Goal: Information Seeking & Learning: Learn about a topic

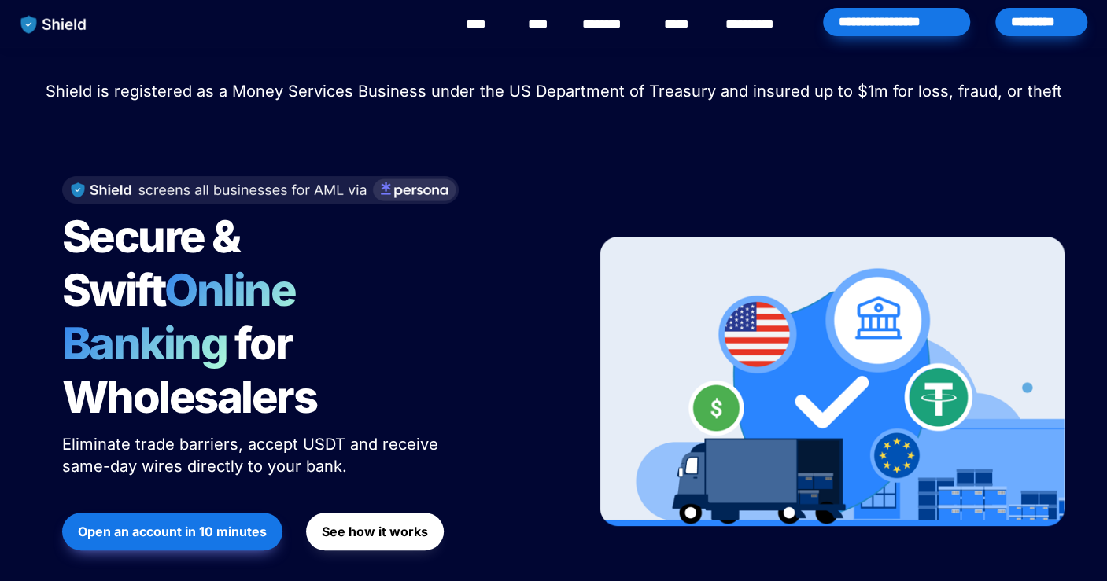
click at [51, 229] on div "Secure & Swift Online Banking for Wholesalers Eliminate trade barriers, accept …" at bounding box center [309, 381] width 534 height 443
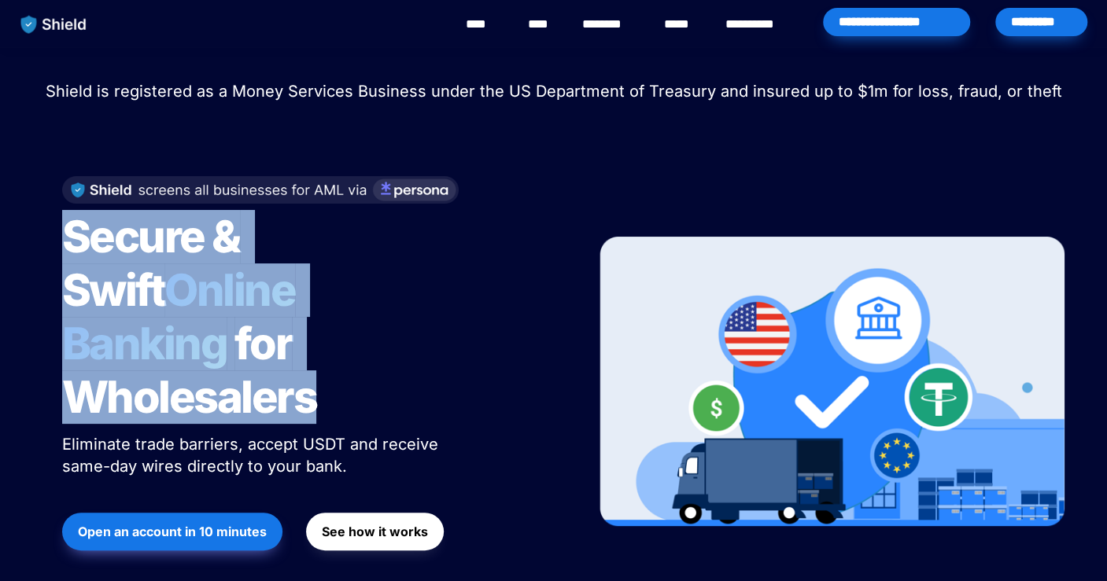
click at [499, 305] on div "Secure & Swift Online Banking for Wholesalers Eliminate trade barriers, accept …" at bounding box center [309, 381] width 534 height 443
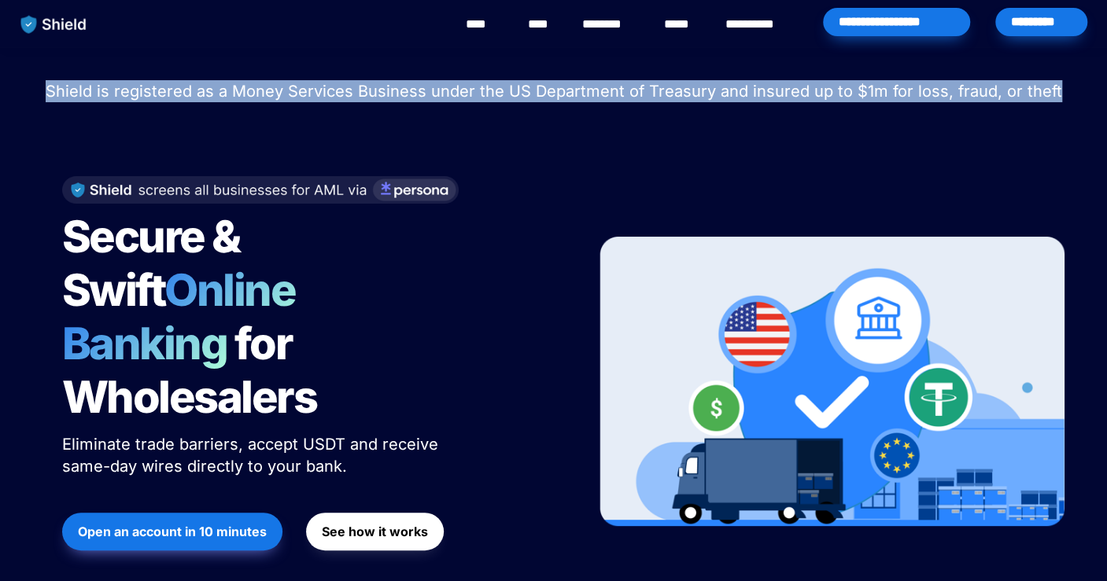
drag, startPoint x: 53, startPoint y: 88, endPoint x: 1064, endPoint y: 82, distance: 1010.8
click at [1064, 82] on p "Shield is registered as a Money Services Business under the US Department of Tr…" at bounding box center [553, 91] width 1067 height 28
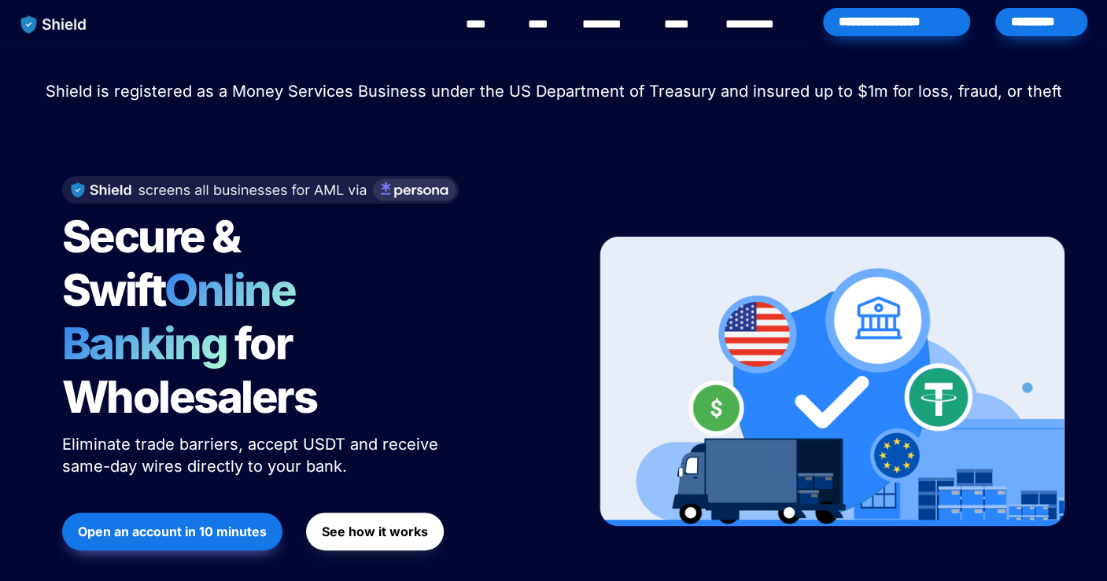
click at [1058, 135] on div "Shield raised $2.1M in an oversubscribed pre-seed round! Read here to learn mor…" at bounding box center [553, 341] width 1107 height 588
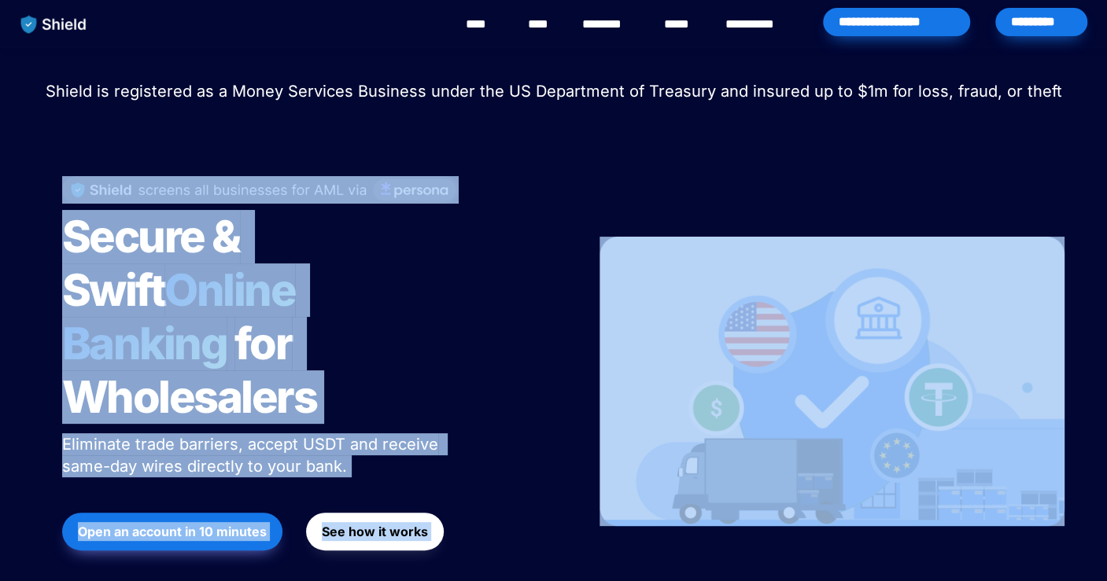
drag, startPoint x: 1103, startPoint y: 134, endPoint x: 1105, endPoint y: 205, distance: 70.8
click at [516, 318] on div "Secure & Swift Online Banking for Wholesalers Eliminate trade barriers, accept …" at bounding box center [309, 381] width 534 height 443
click at [522, 333] on div "Secure & Swift Online Banking for Wholesalers Eliminate trade barriers, accept …" at bounding box center [309, 381] width 534 height 443
drag, startPoint x: 27, startPoint y: 507, endPoint x: 25, endPoint y: 497, distance: 9.6
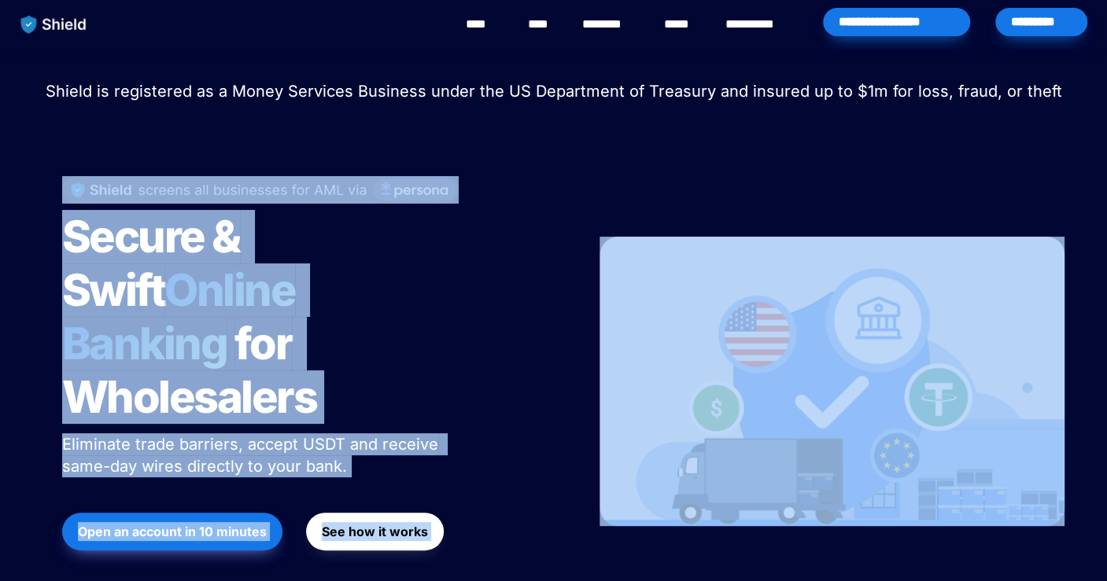
click at [27, 504] on div "Shield raised $2.1M in an oversubscribed pre-seed round! Read here to learn mor…" at bounding box center [553, 341] width 1107 height 588
click at [565, 307] on div "Secure & Swift Online Banking for Wholesalers Eliminate trade barriers, accept …" at bounding box center [309, 381] width 534 height 443
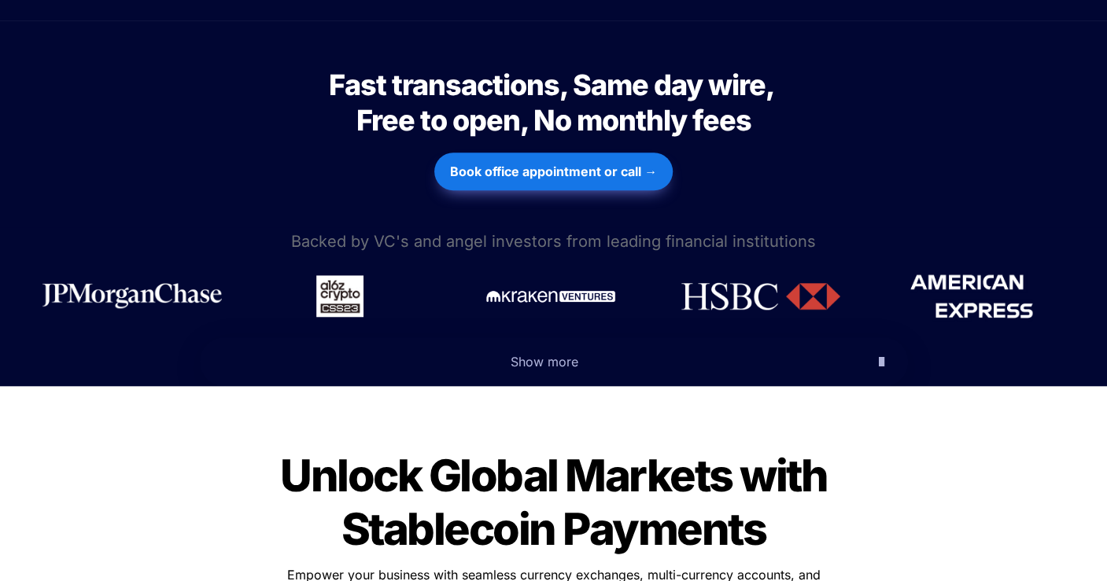
scroll to position [616, 0]
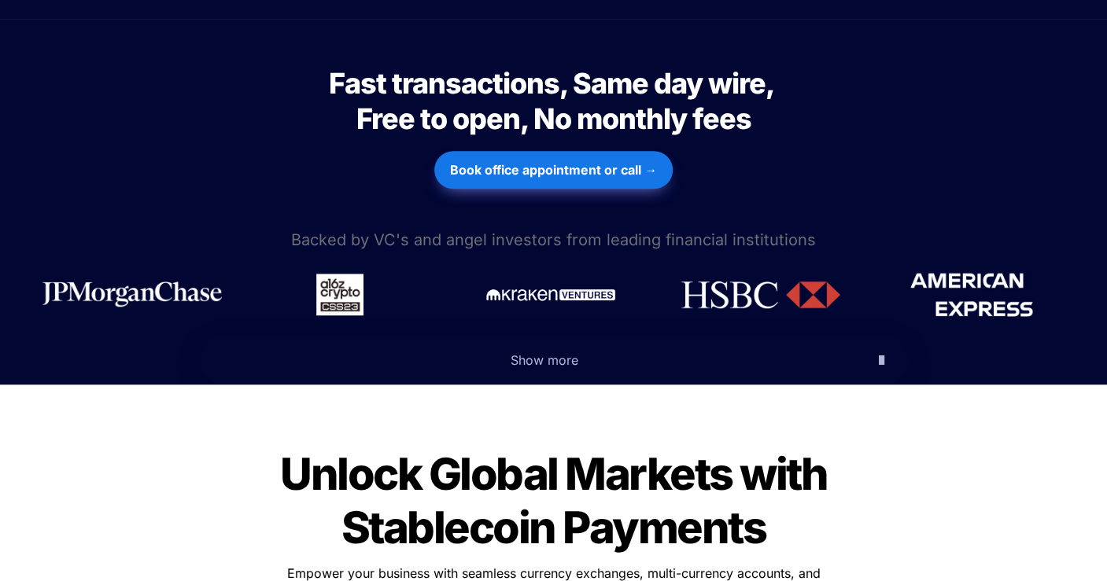
click at [534, 352] on span "Show more" at bounding box center [545, 360] width 68 height 16
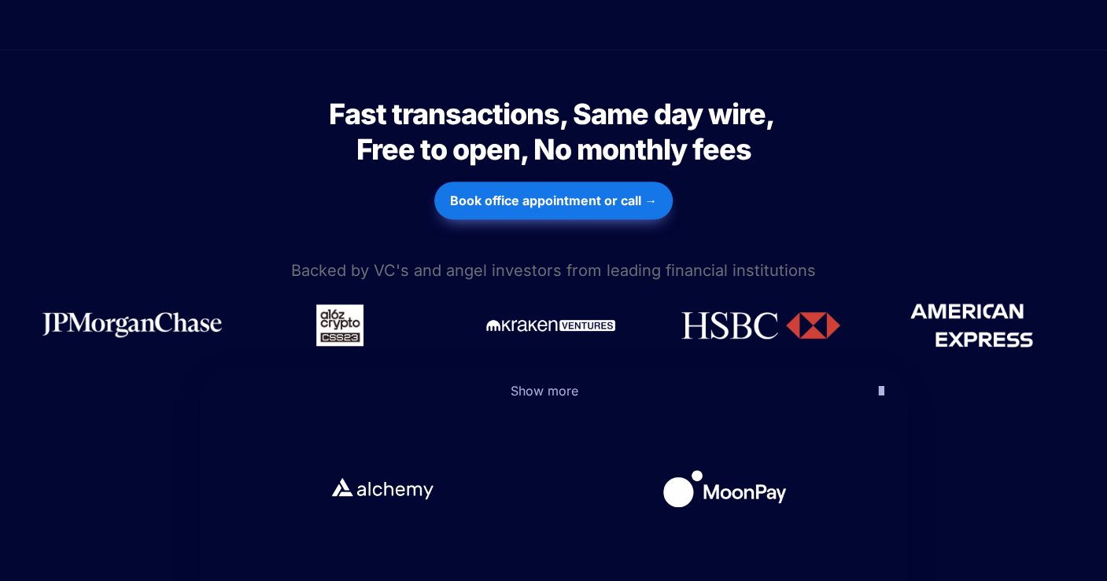
scroll to position [584, 0]
click at [879, 382] on icon "button" at bounding box center [882, 391] width 6 height 19
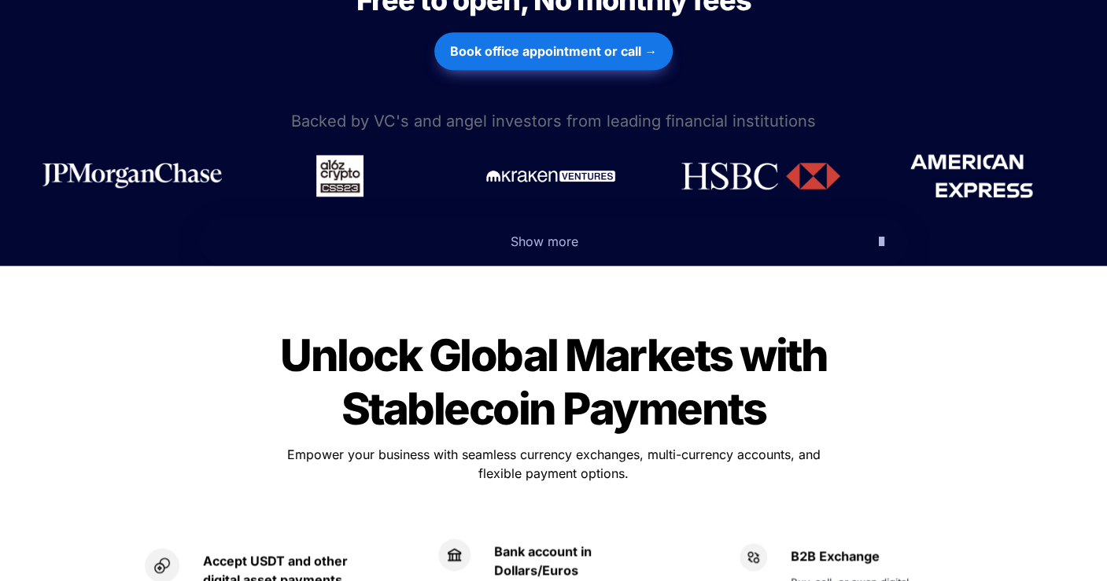
scroll to position [734, 0]
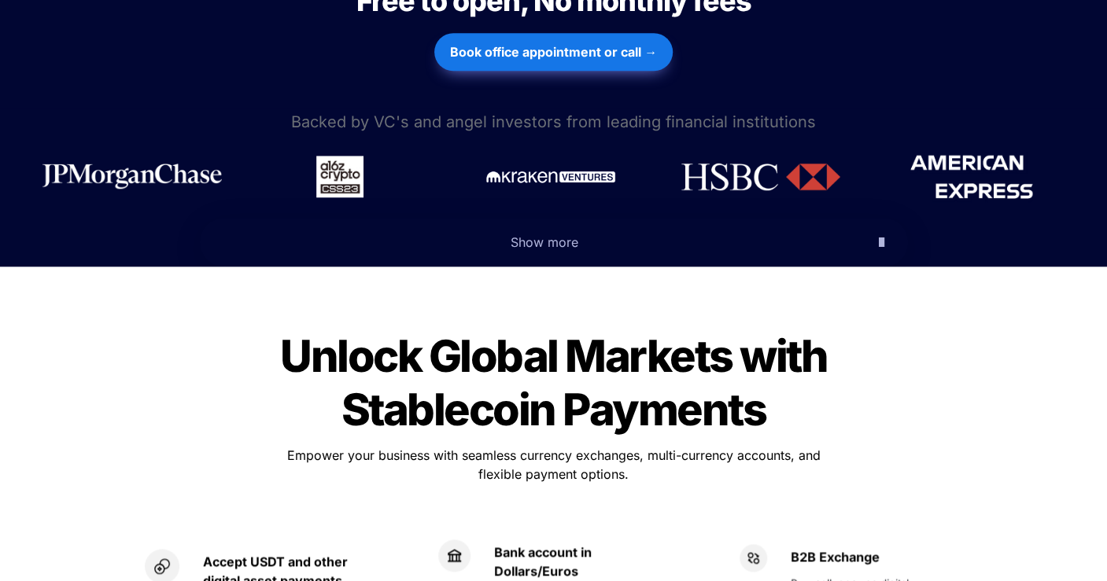
click at [879, 233] on icon "button" at bounding box center [882, 242] width 6 height 19
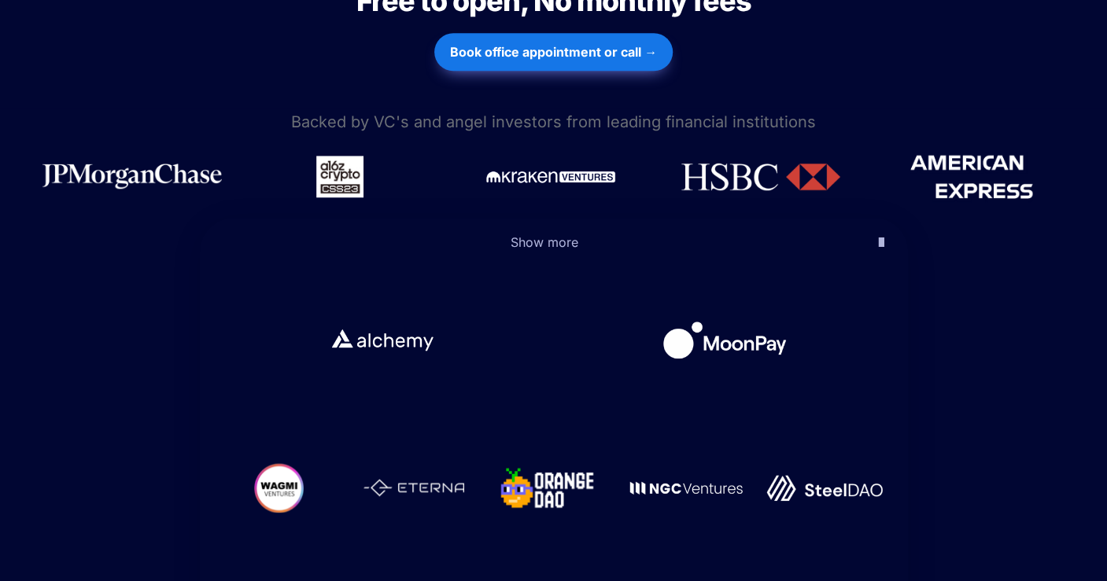
click at [879, 233] on icon "button" at bounding box center [882, 242] width 6 height 19
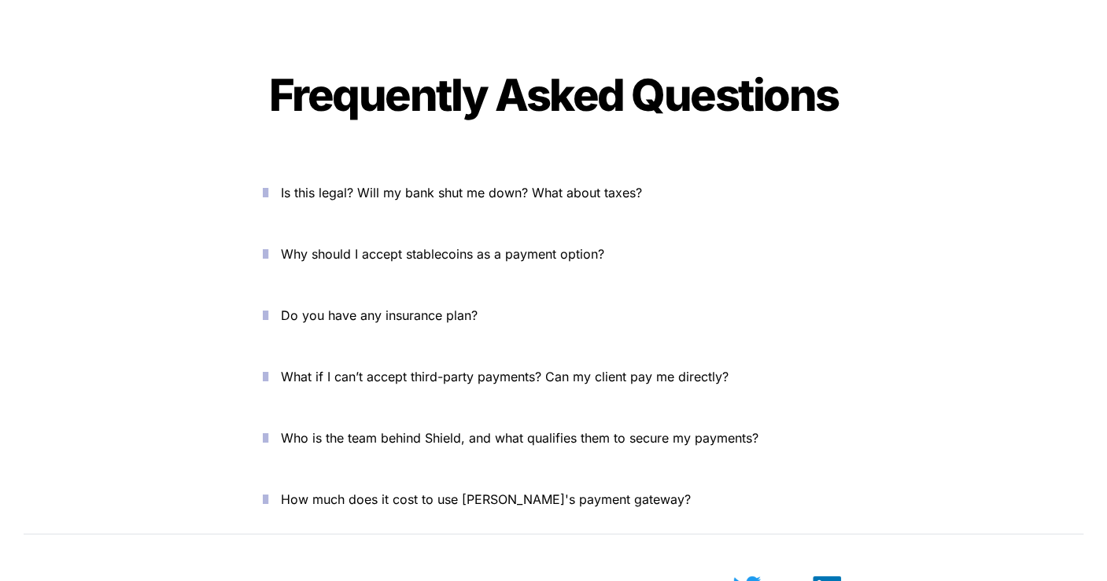
scroll to position [5185, 0]
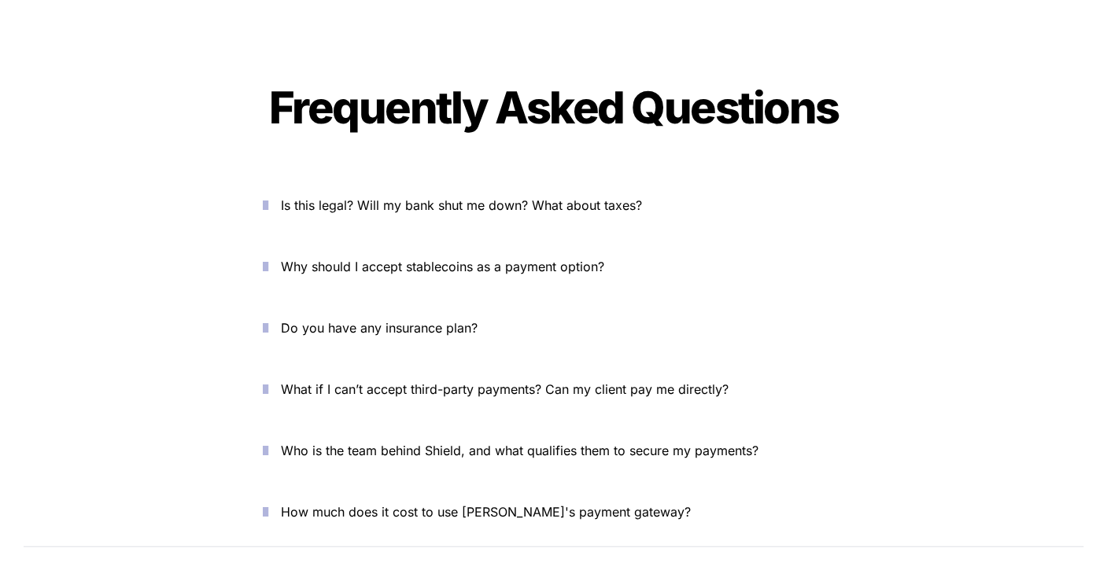
click at [268, 196] on icon "button" at bounding box center [266, 205] width 6 height 19
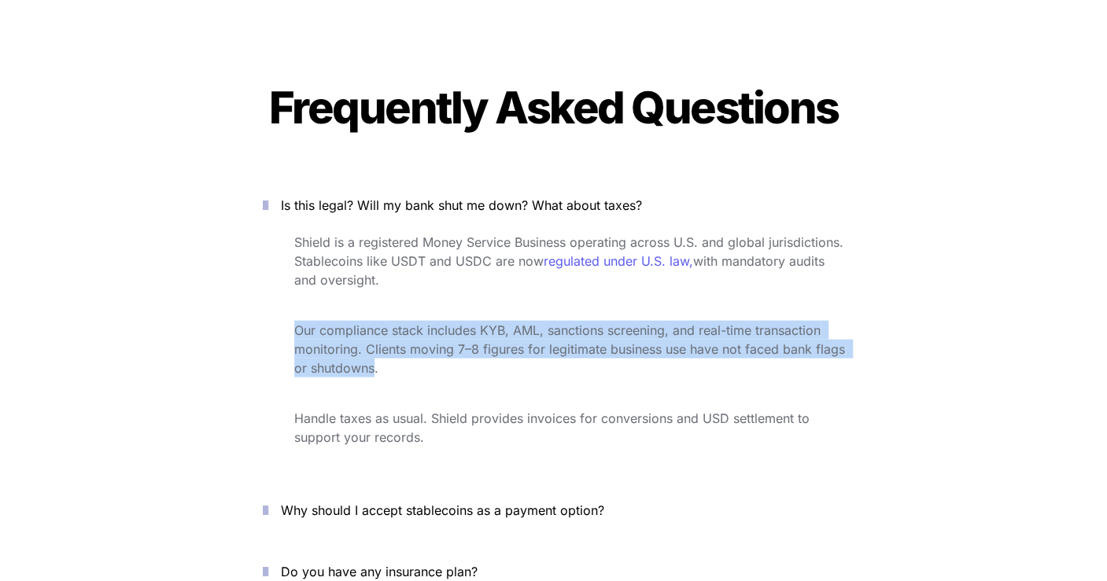
drag, startPoint x: 373, startPoint y: 306, endPoint x: 363, endPoint y: 366, distance: 60.5
click at [265, 264] on div "Shield is a registered Money Service Business operating across U.S. and global …" at bounding box center [553, 352] width 629 height 244
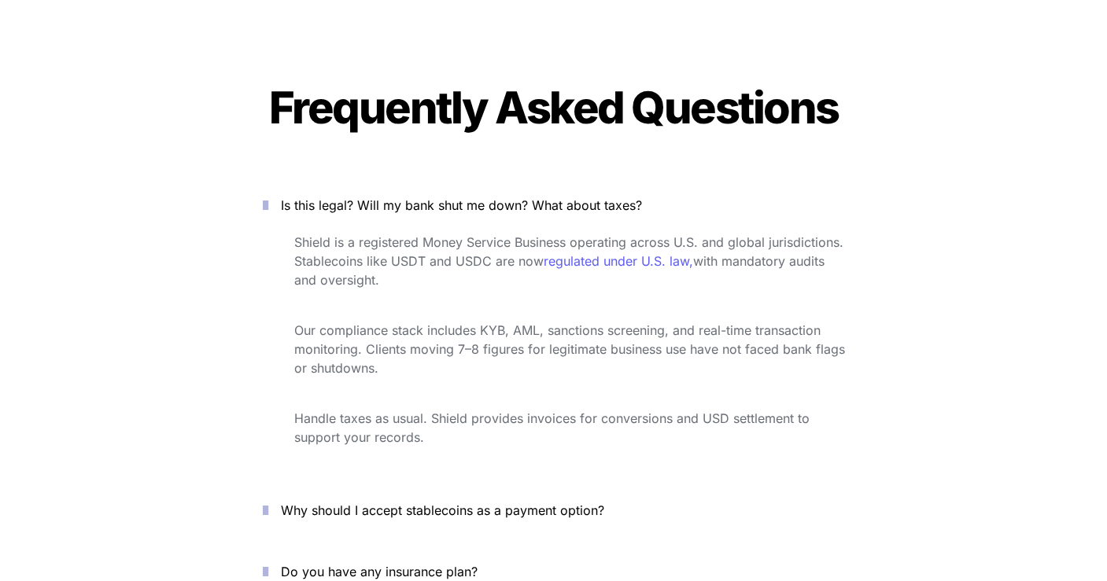
click at [402, 406] on p "Handle taxes as usual. Shield provides invoices for conversions and USD settlem…" at bounding box center [569, 428] width 551 height 44
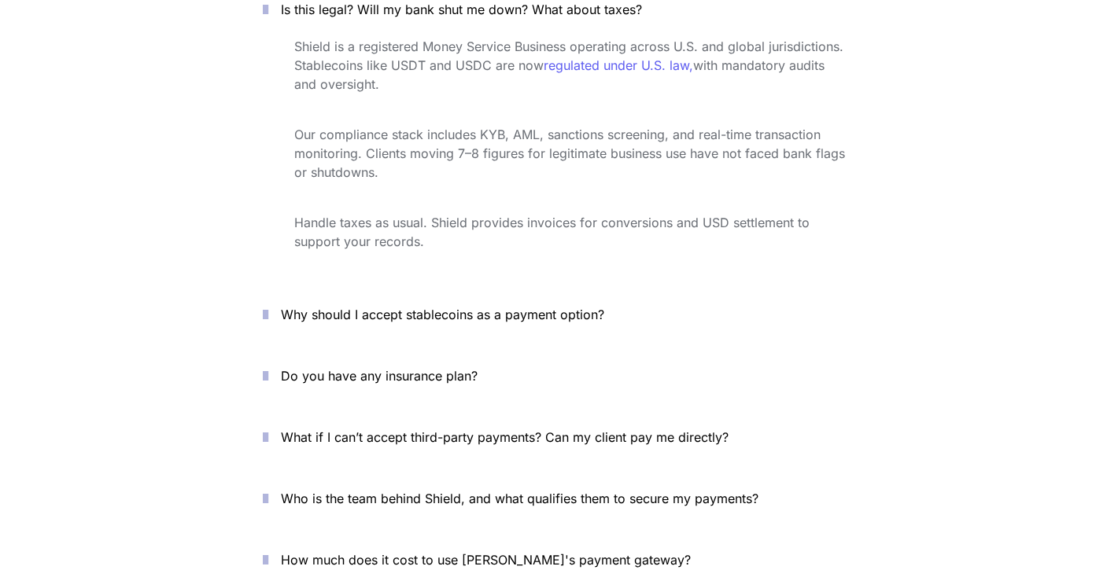
click at [268, 305] on icon "button" at bounding box center [266, 314] width 6 height 19
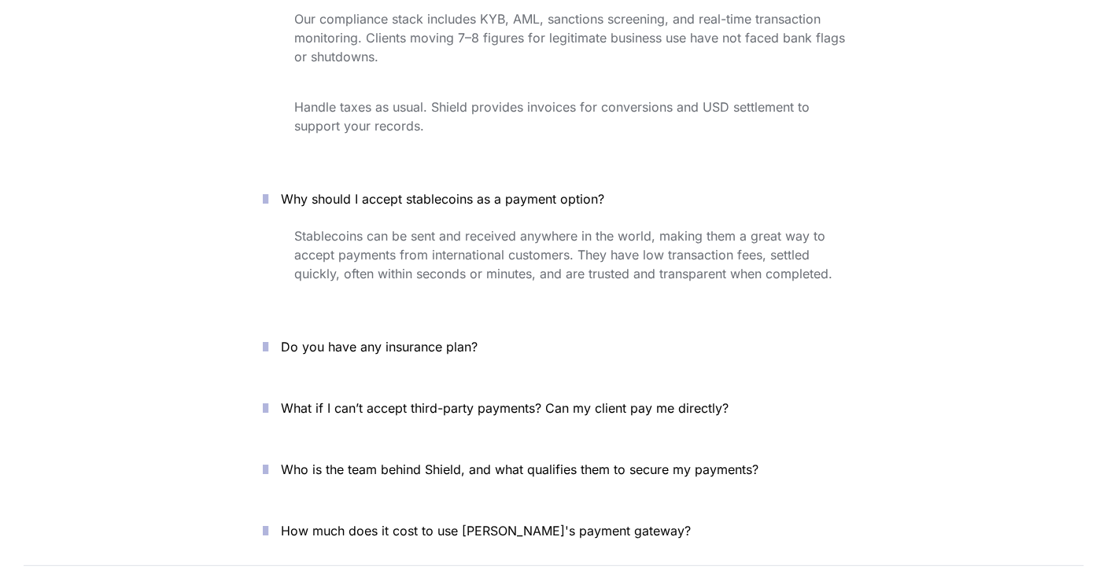
scroll to position [5504, 0]
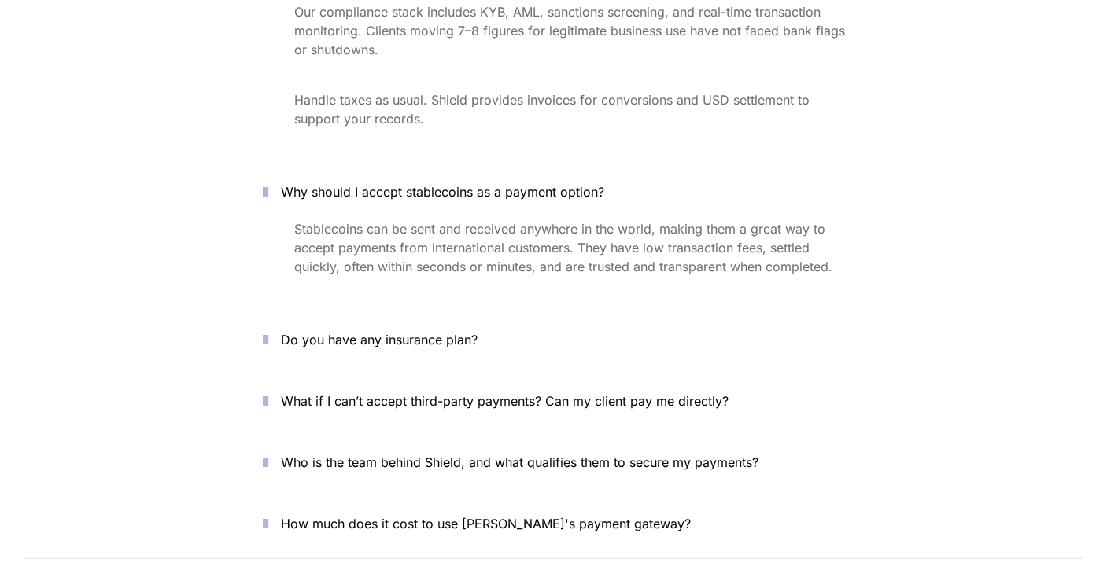
click at [268, 330] on icon "button" at bounding box center [266, 339] width 6 height 19
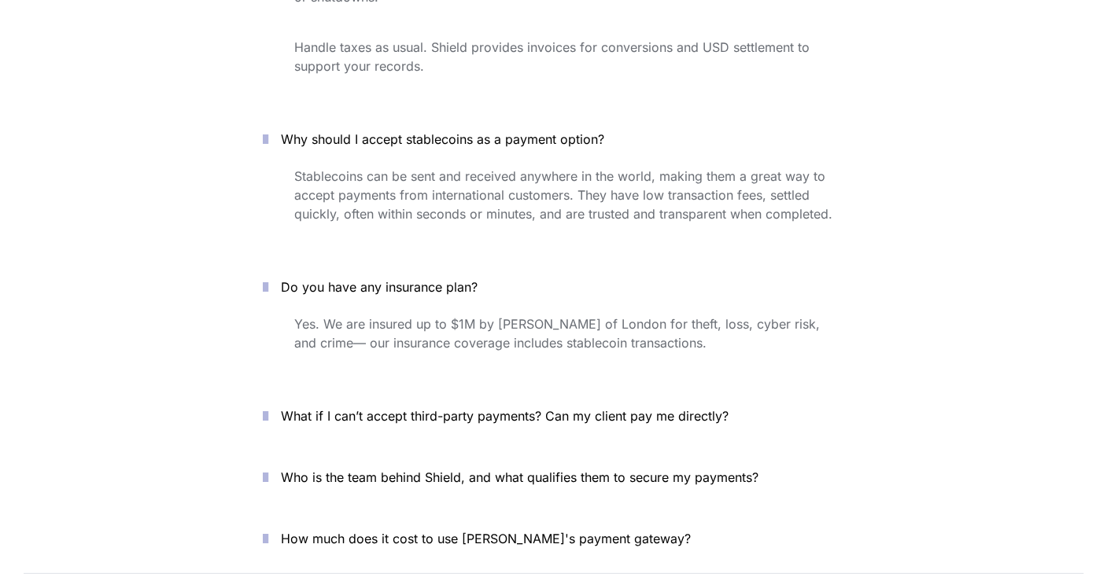
scroll to position [5557, 0]
click at [268, 406] on icon "button" at bounding box center [266, 415] width 6 height 19
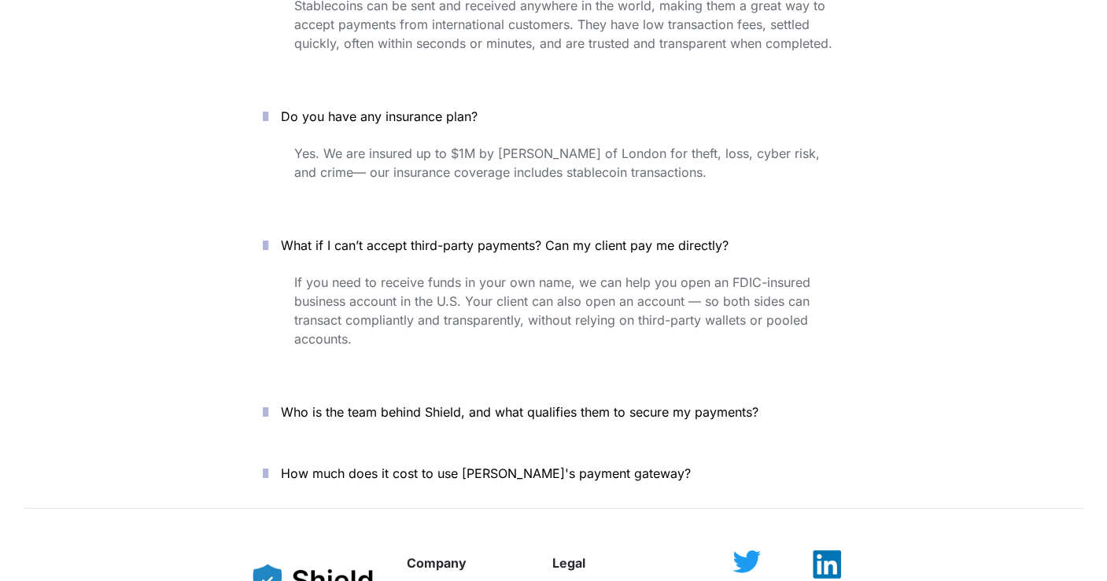
scroll to position [5729, 0]
click at [268, 401] on icon "button" at bounding box center [266, 410] width 6 height 19
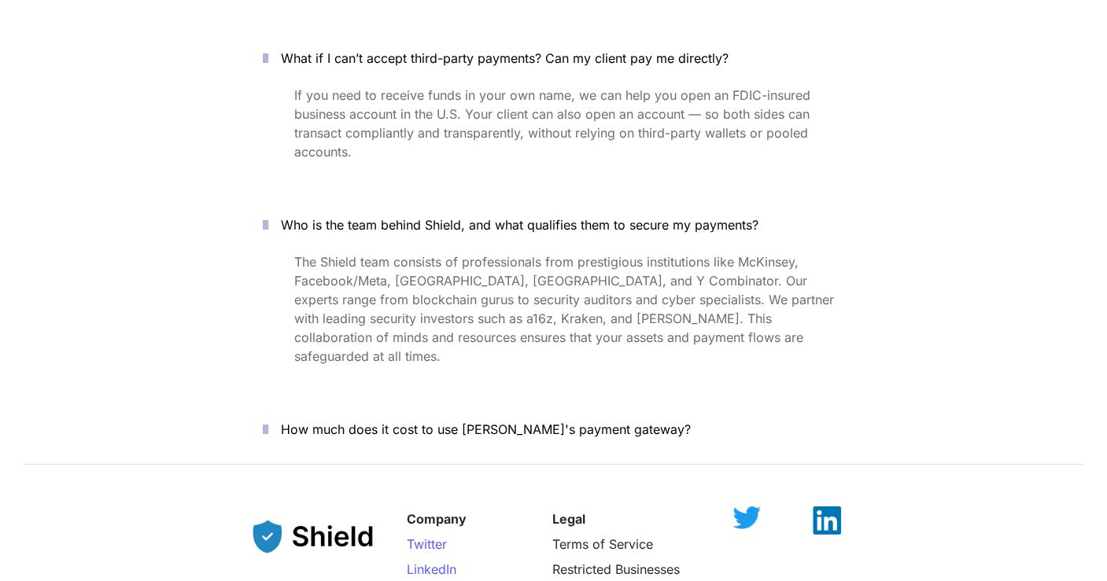
scroll to position [5915, 0]
click at [268, 419] on icon "button" at bounding box center [266, 428] width 6 height 19
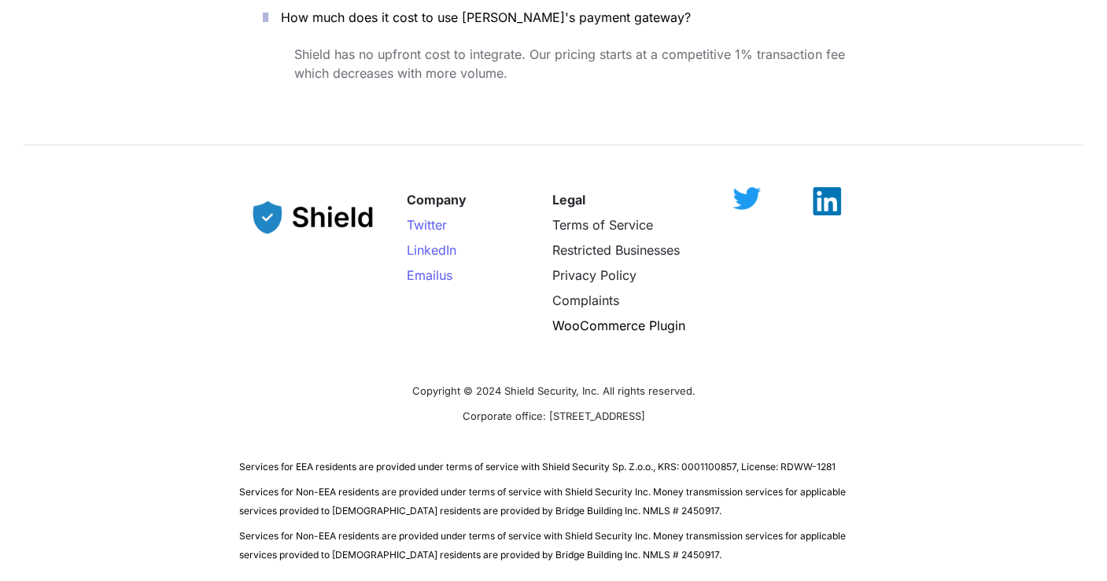
scroll to position [6331, 0]
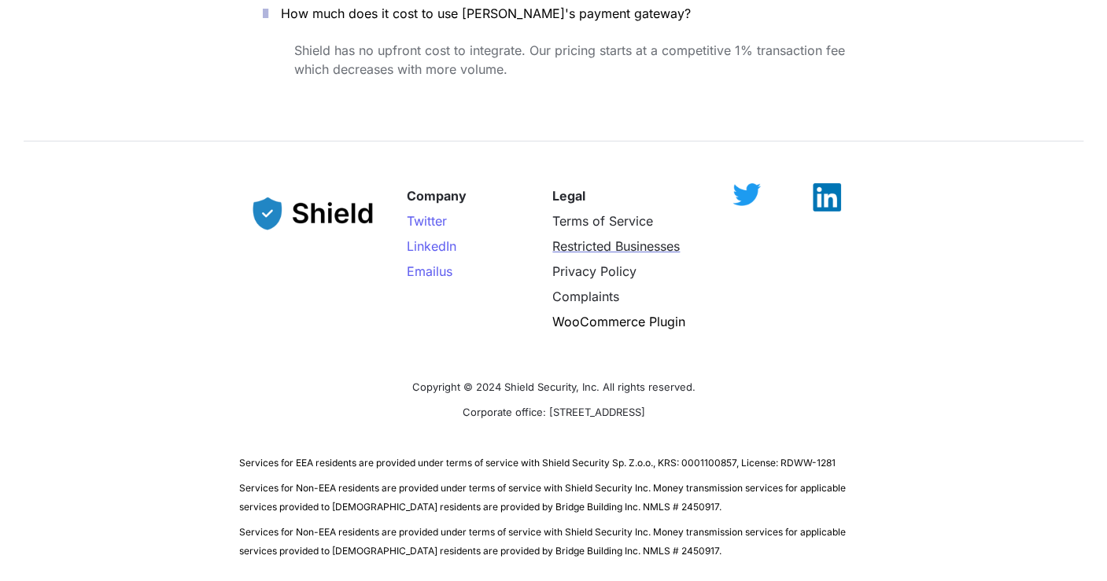
click at [596, 238] on span "Restricted Businesses" at bounding box center [615, 246] width 127 height 16
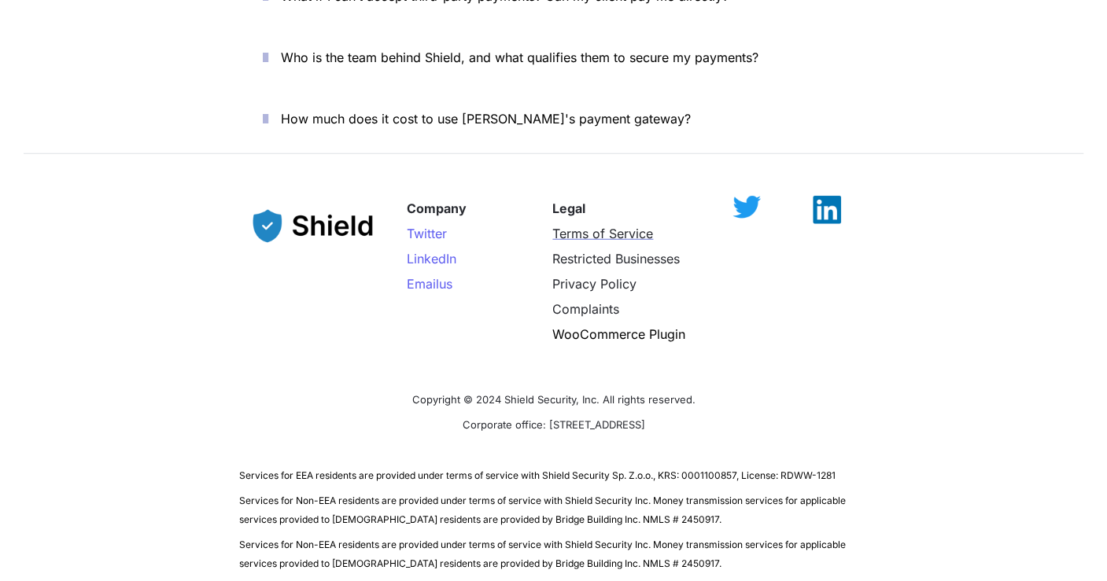
scroll to position [5578, 0]
click at [606, 302] on span "Complaints" at bounding box center [585, 310] width 67 height 16
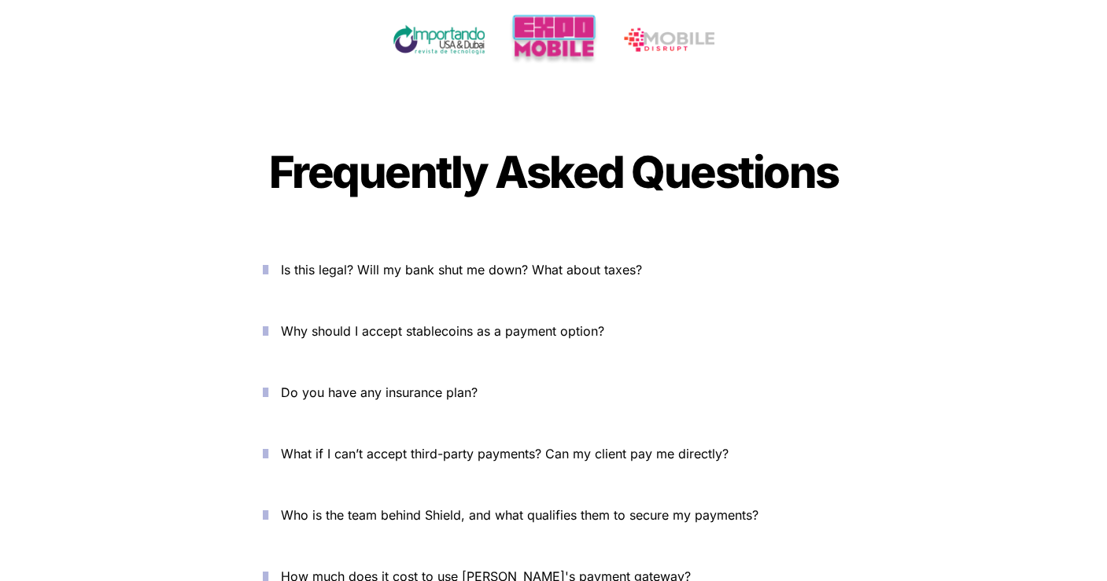
scroll to position [5120, 0]
click at [268, 384] on icon "button" at bounding box center [266, 393] width 6 height 19
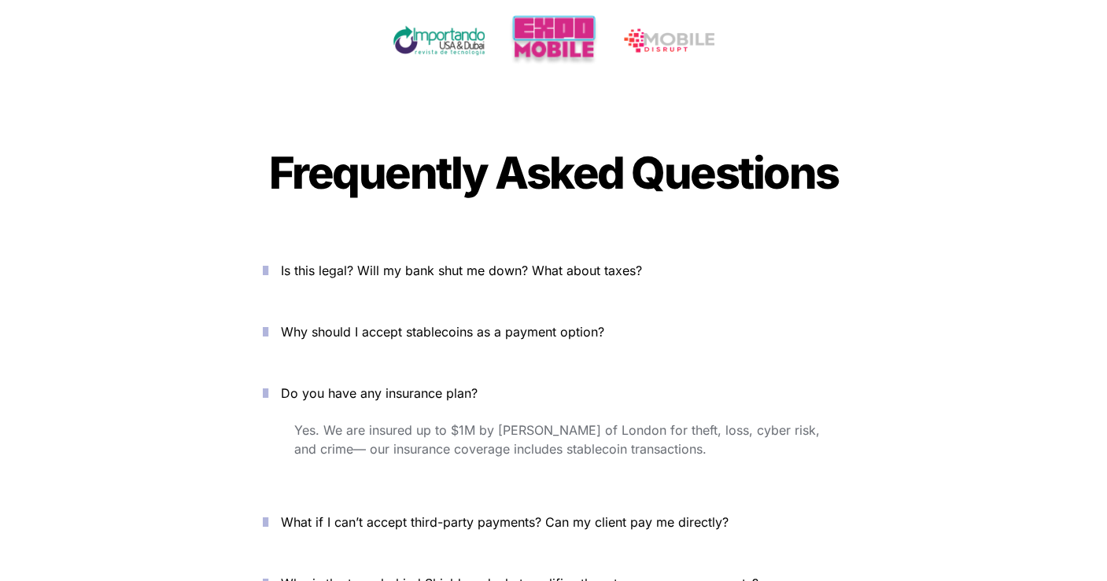
click at [268, 323] on icon "button" at bounding box center [266, 332] width 6 height 19
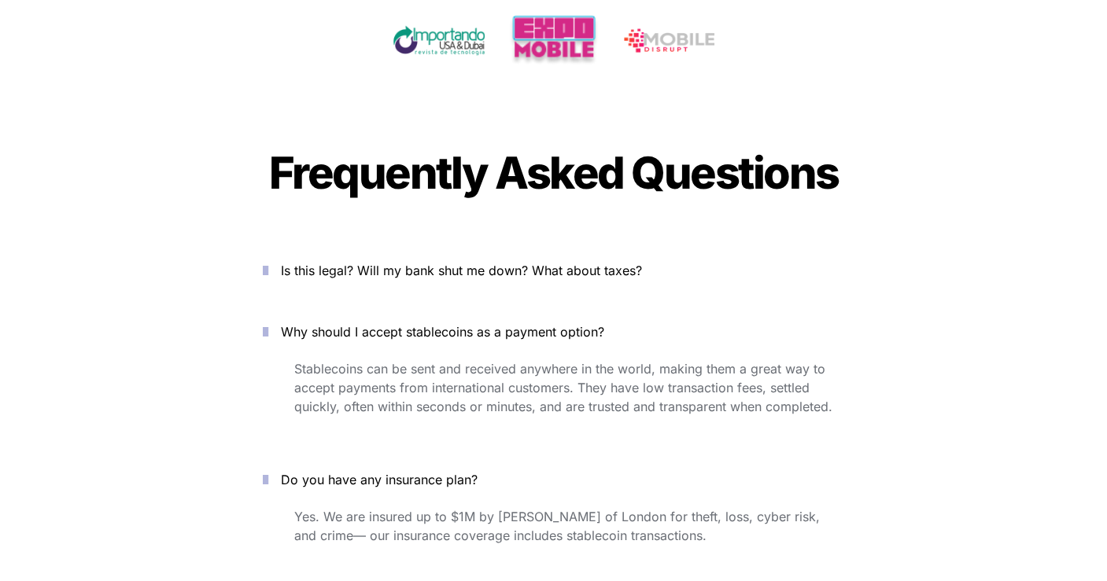
click at [268, 261] on icon "button" at bounding box center [266, 270] width 6 height 19
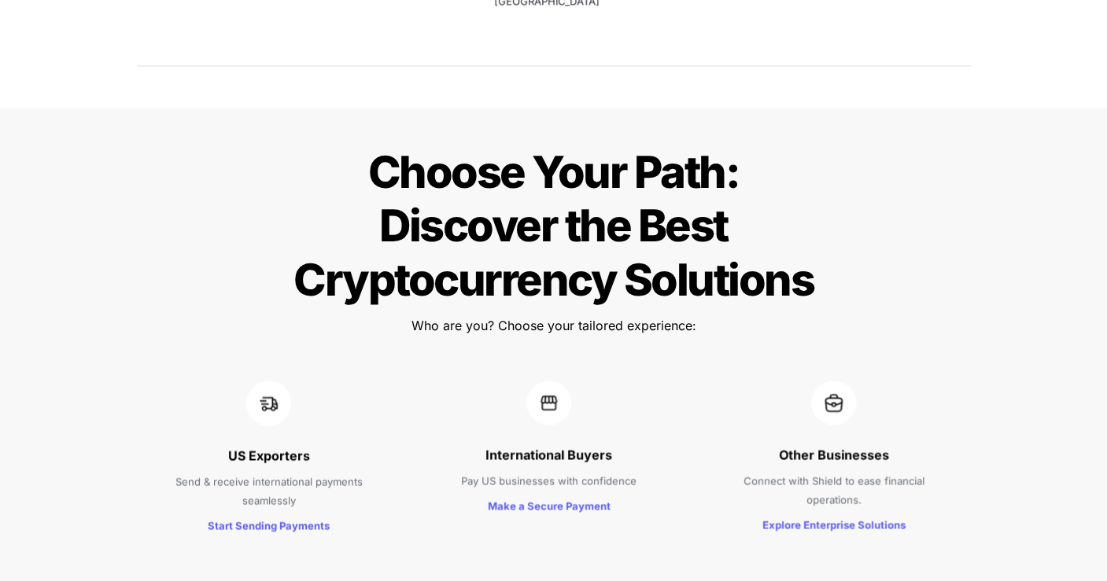
scroll to position [1367, 0]
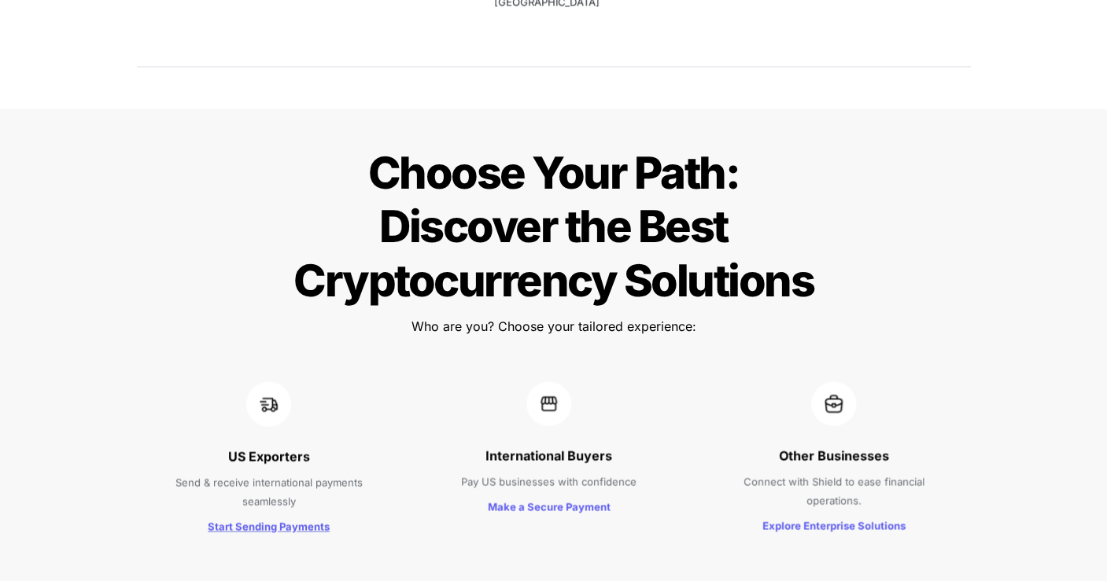
click at [259, 520] on strong "Start Sending Payments" at bounding box center [269, 526] width 122 height 13
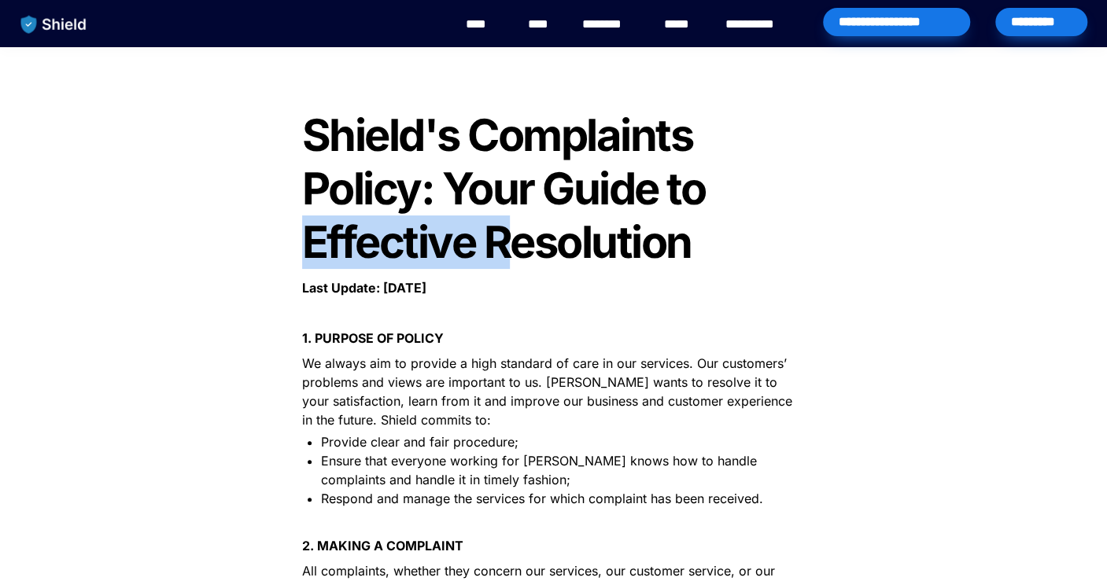
drag, startPoint x: 300, startPoint y: 228, endPoint x: 513, endPoint y: 232, distance: 212.4
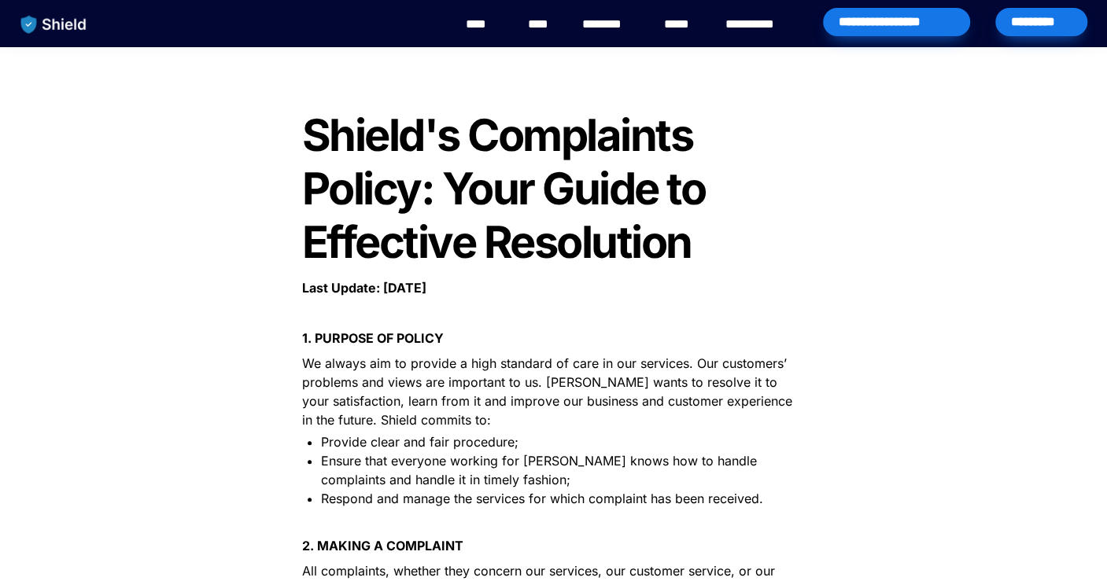
click at [625, 275] on p "Last Update: February 10, 2025" at bounding box center [553, 287] width 551 height 25
click at [547, 26] on link "****" at bounding box center [541, 24] width 27 height 19
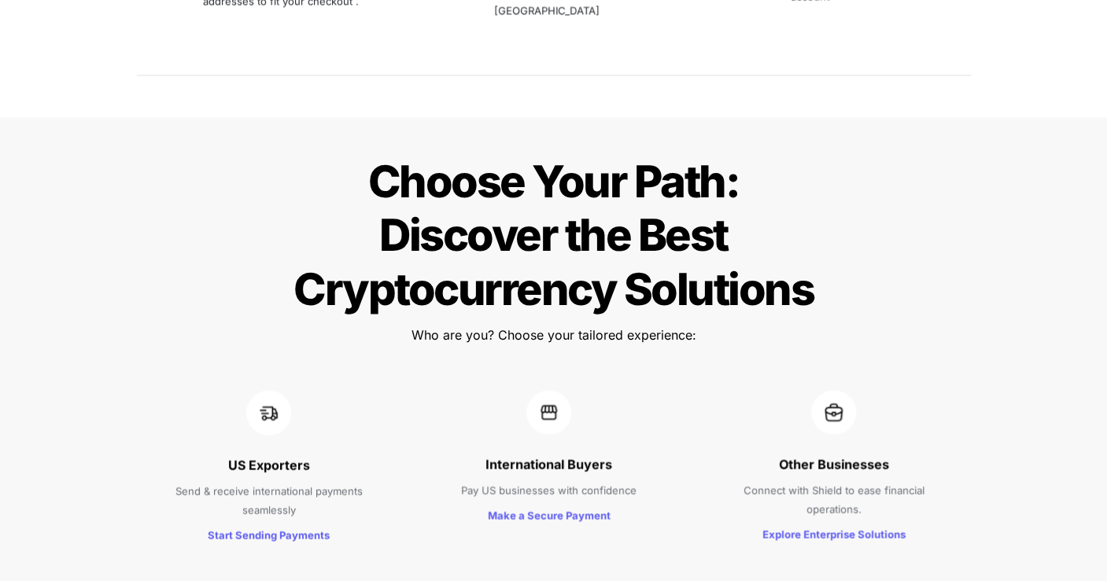
scroll to position [1367, 0]
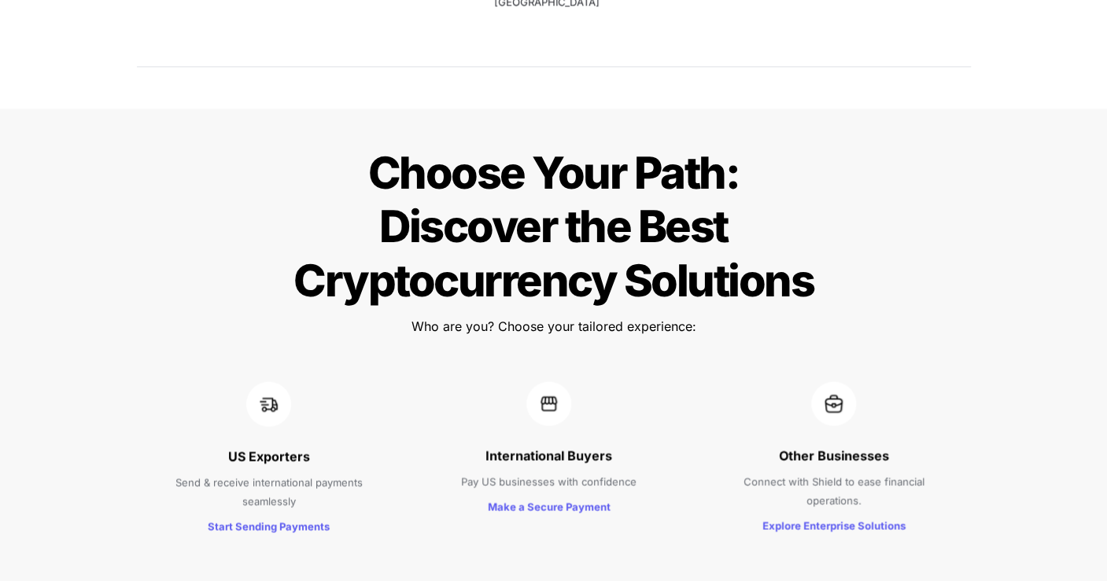
click at [103, 311] on div "Choose Your Path: Discover the Best Cryptocurrency Solutions Choose Your Path: …" at bounding box center [553, 347] width 1107 height 477
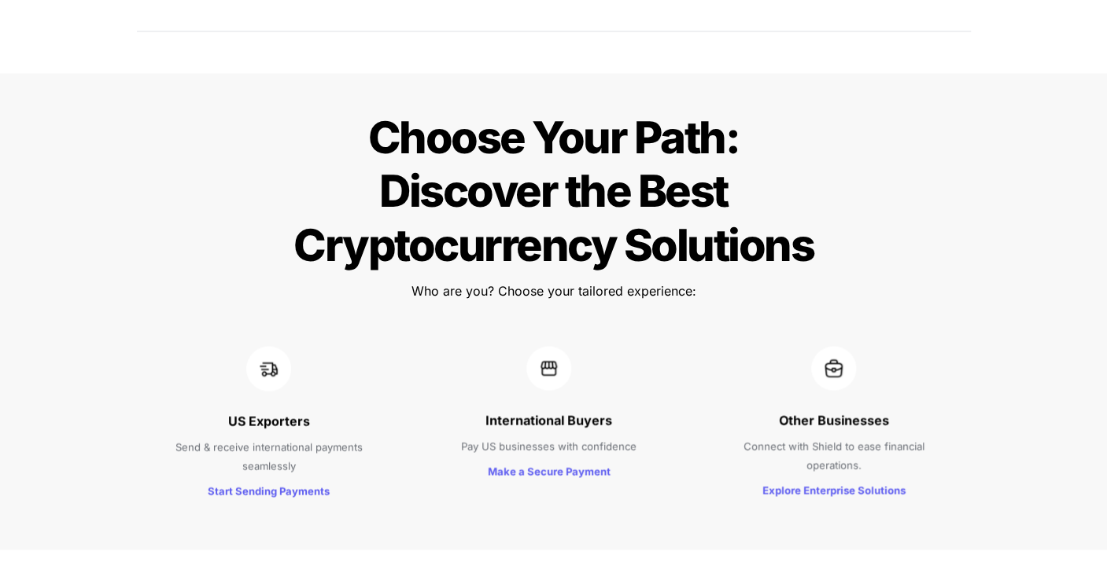
scroll to position [1415, 0]
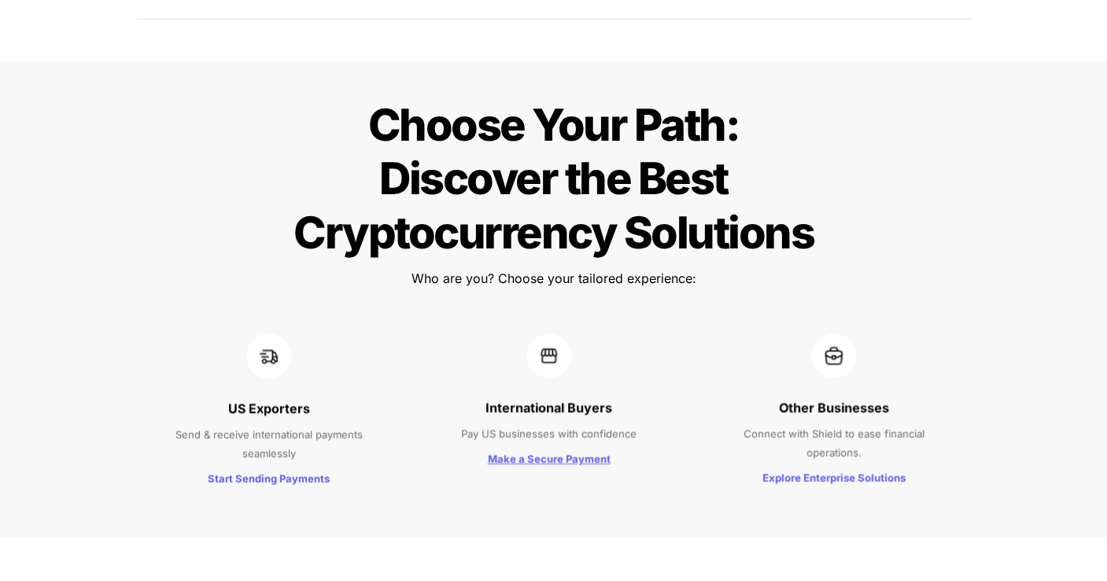
click at [563, 452] on strong "Make a Secure Payment" at bounding box center [549, 458] width 123 height 13
click at [847, 471] on strong "Explore Enterprise Solutions" at bounding box center [833, 477] width 143 height 13
click at [1093, 88] on div "Choose Your Path: Discover the Best Cryptocurrency Solutions Choose Your Path: …" at bounding box center [553, 299] width 1107 height 477
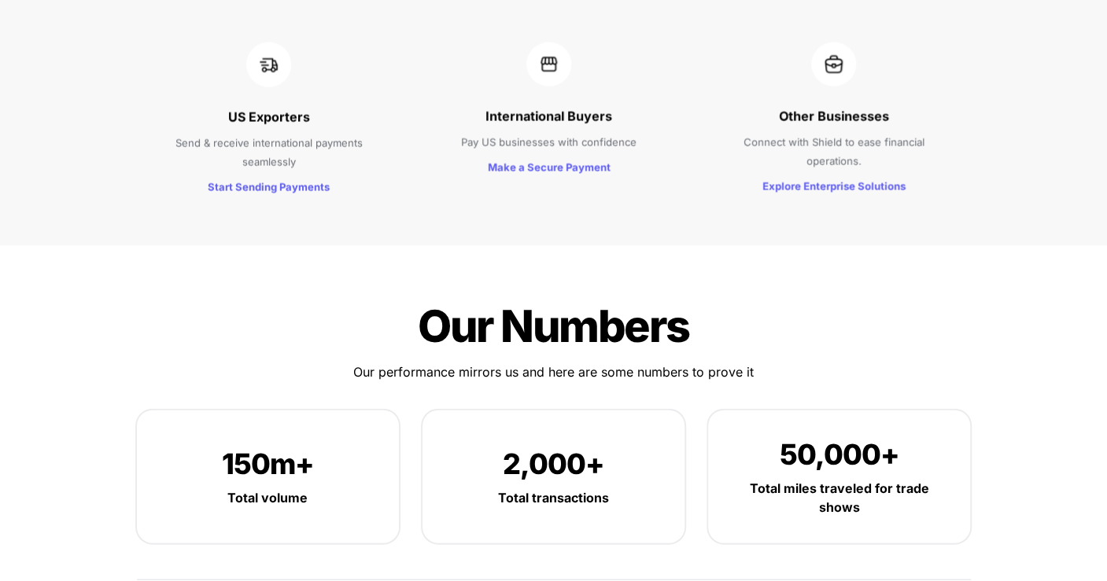
scroll to position [0, 0]
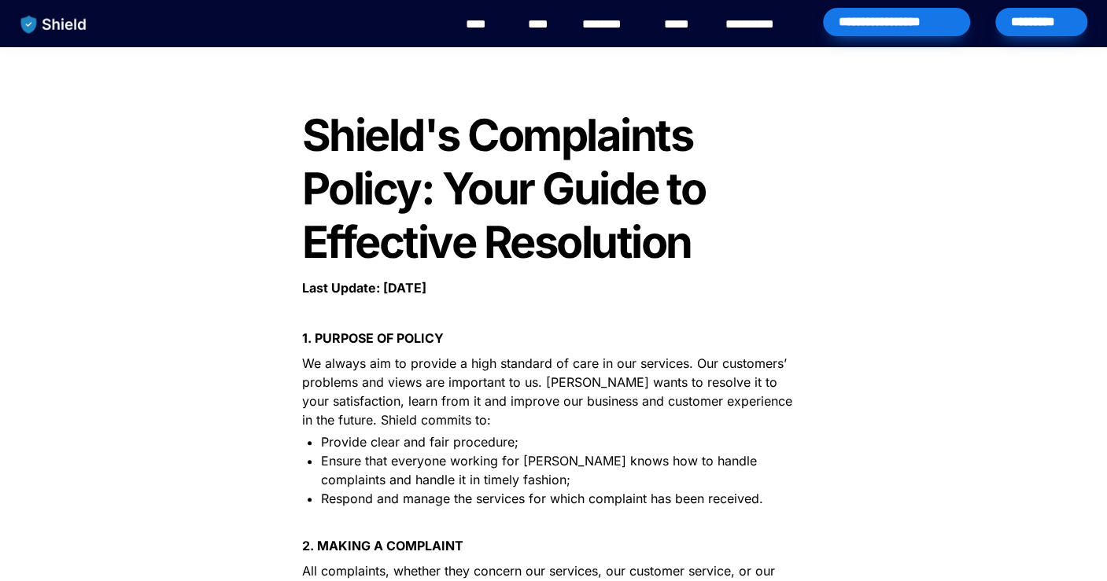
click at [678, 24] on link "****" at bounding box center [681, 24] width 35 height 19
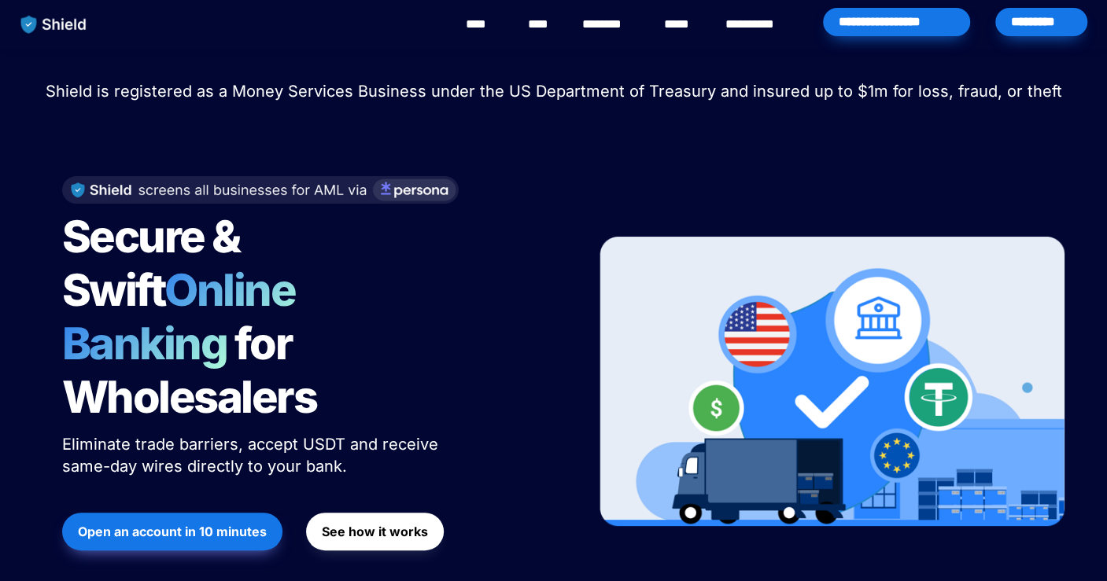
click at [603, 28] on link "********" at bounding box center [609, 24] width 56 height 19
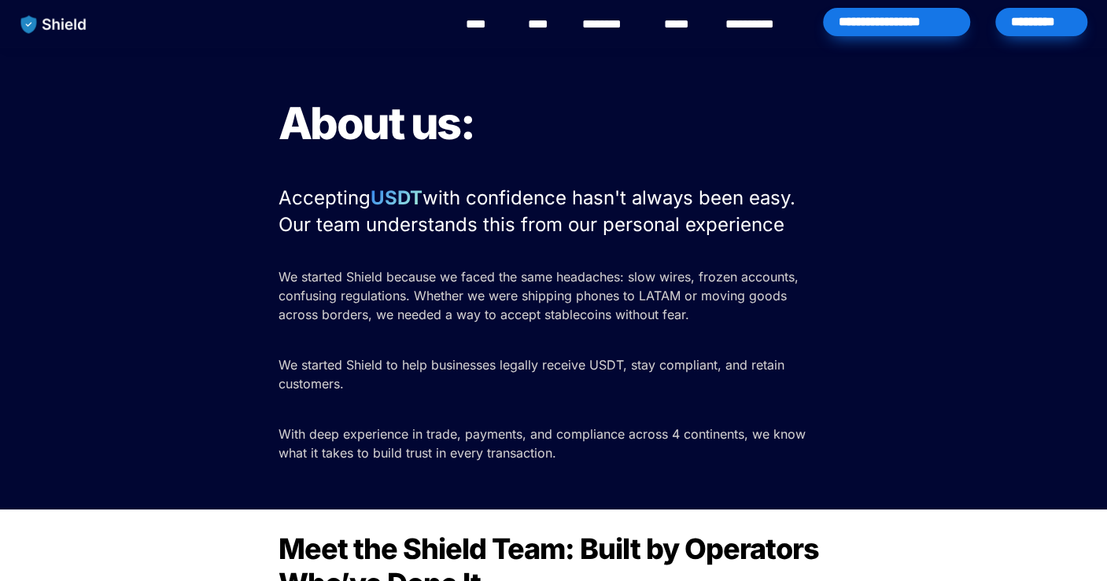
click at [771, 20] on link "**********" at bounding box center [761, 24] width 72 height 19
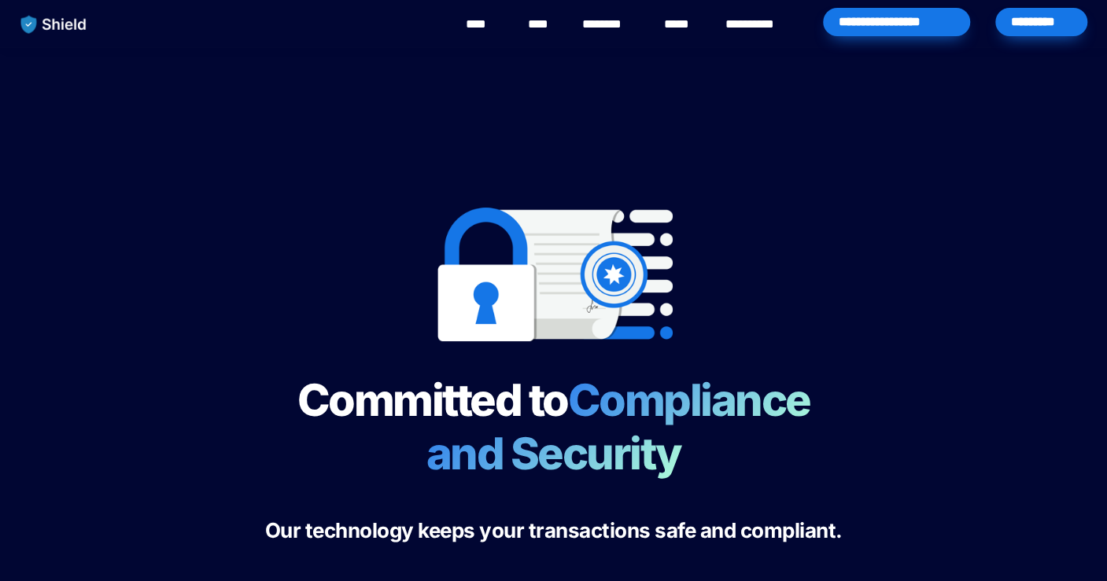
click at [680, 22] on link "****" at bounding box center [681, 24] width 35 height 19
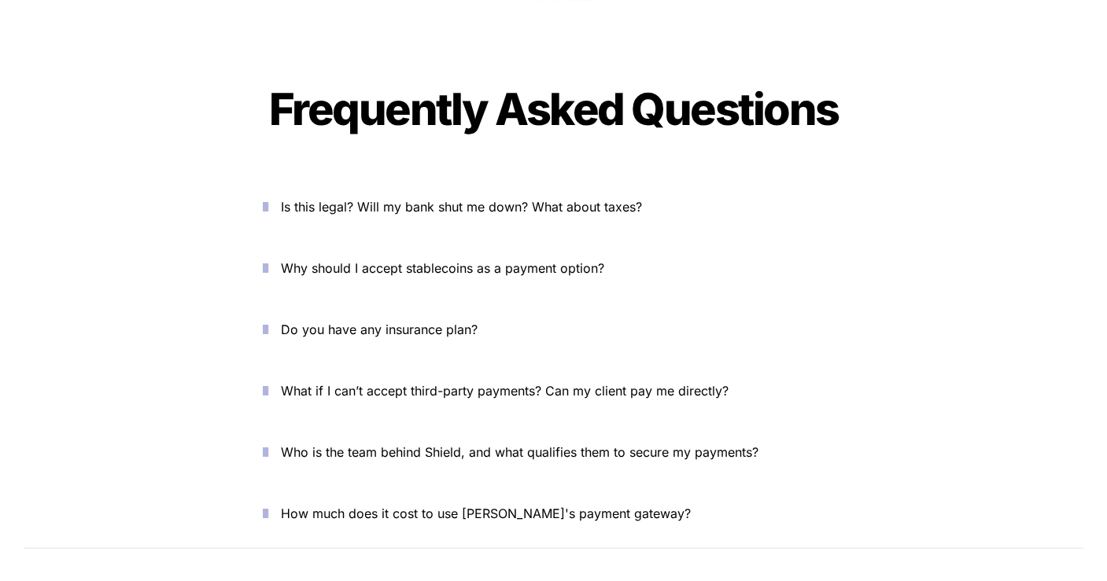
scroll to position [5185, 0]
click at [267, 258] on icon "button" at bounding box center [266, 267] width 6 height 19
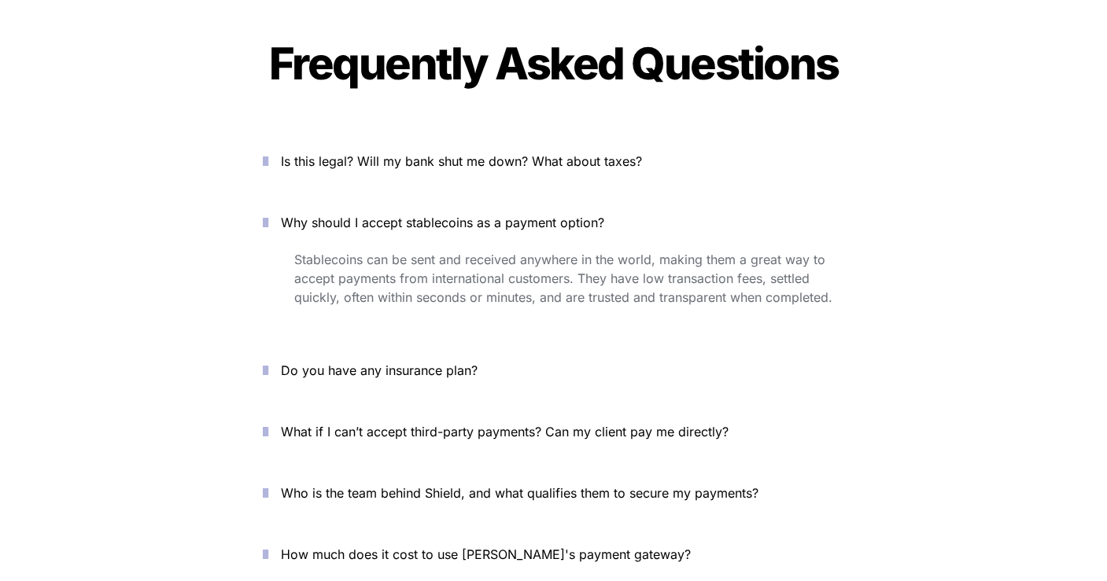
scroll to position [5232, 0]
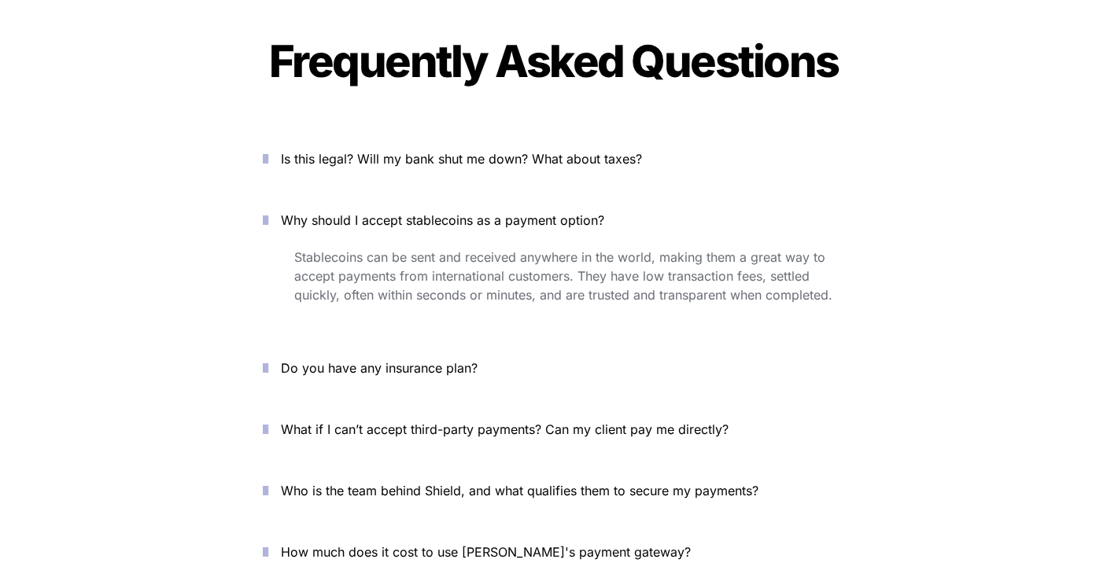
click at [268, 359] on icon "button" at bounding box center [266, 368] width 6 height 19
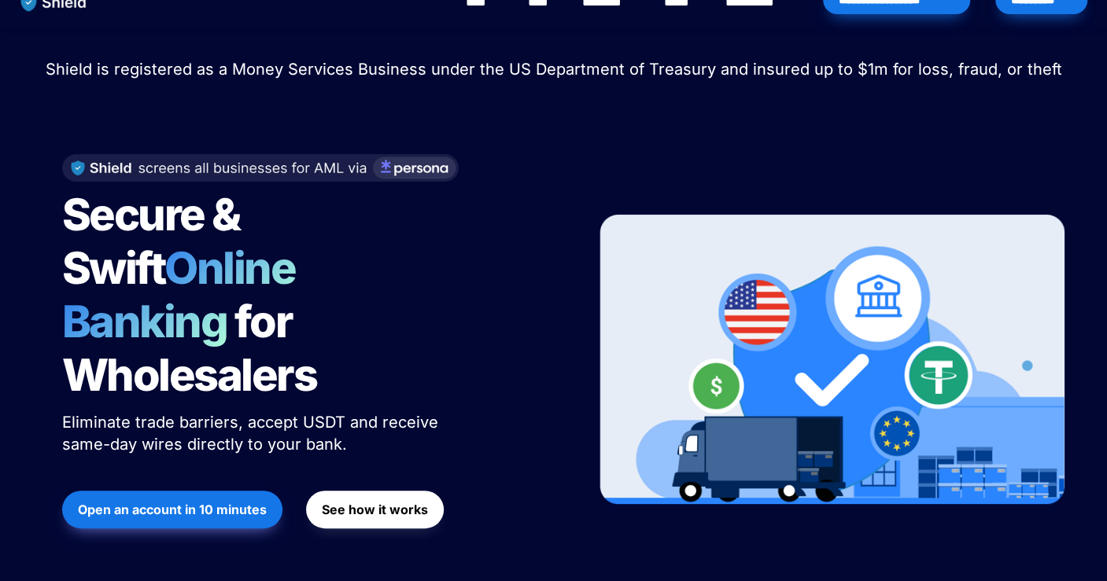
scroll to position [0, 0]
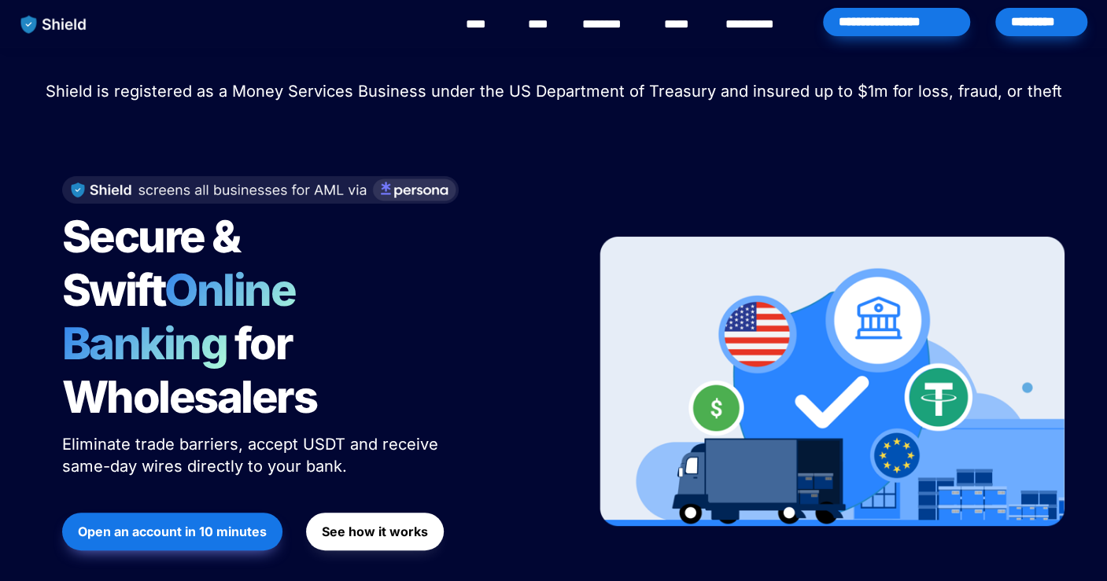
click at [604, 24] on link "********" at bounding box center [609, 24] width 56 height 19
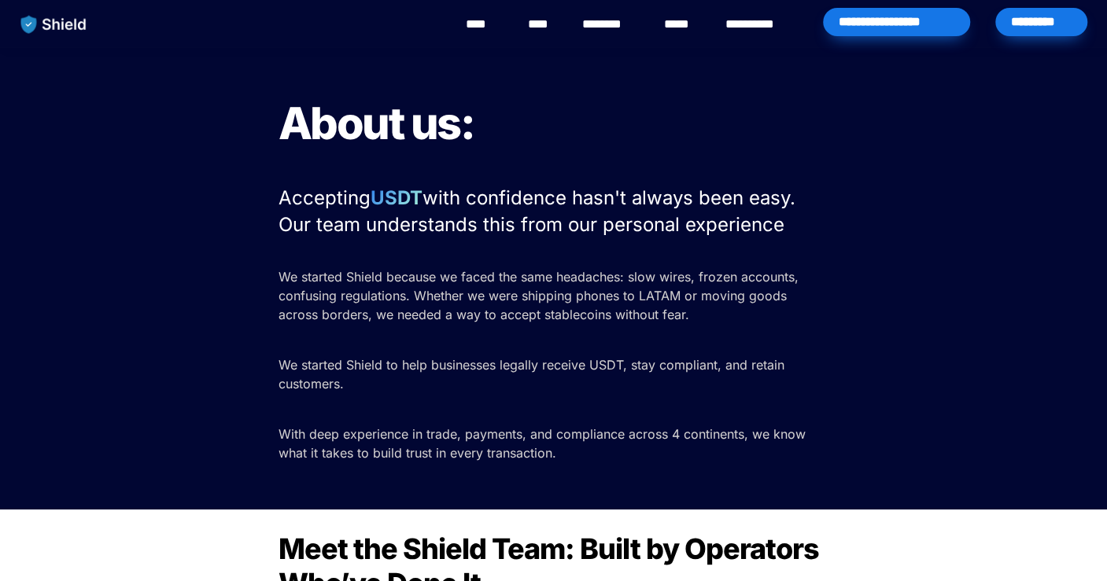
click at [538, 23] on link "****" at bounding box center [541, 24] width 27 height 19
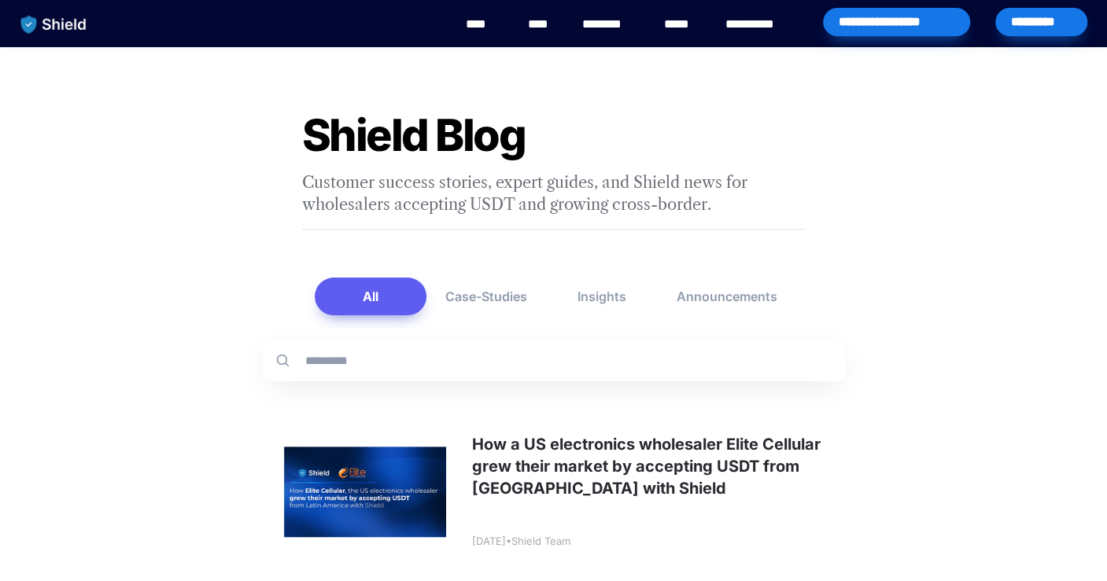
click at [535, 25] on link "****" at bounding box center [541, 24] width 27 height 19
click at [503, 293] on button "Case-Studies" at bounding box center [485, 297] width 113 height 38
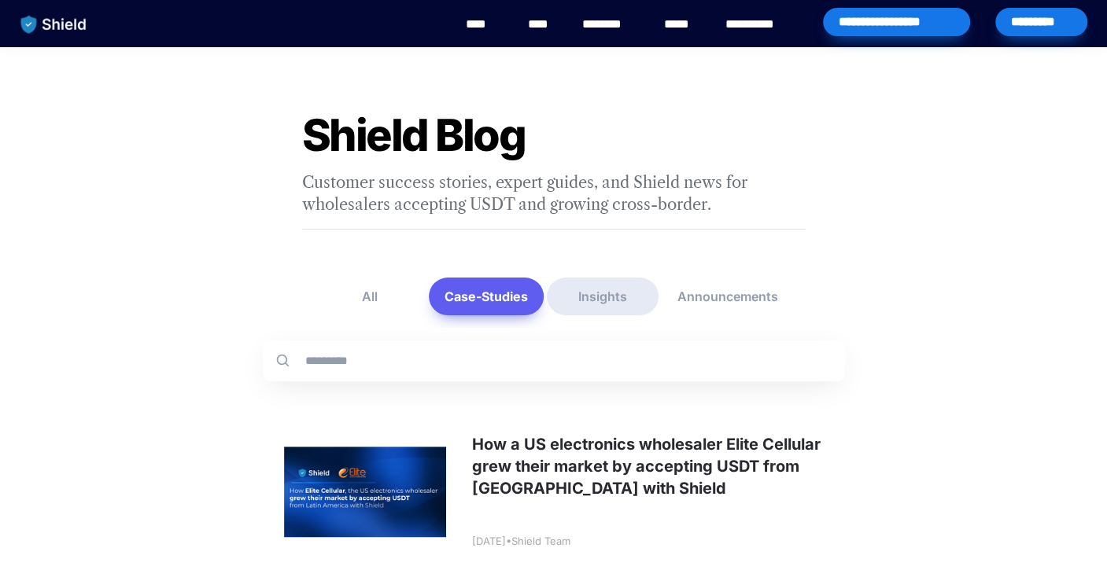
click at [603, 295] on button "Insights" at bounding box center [603, 297] width 112 height 38
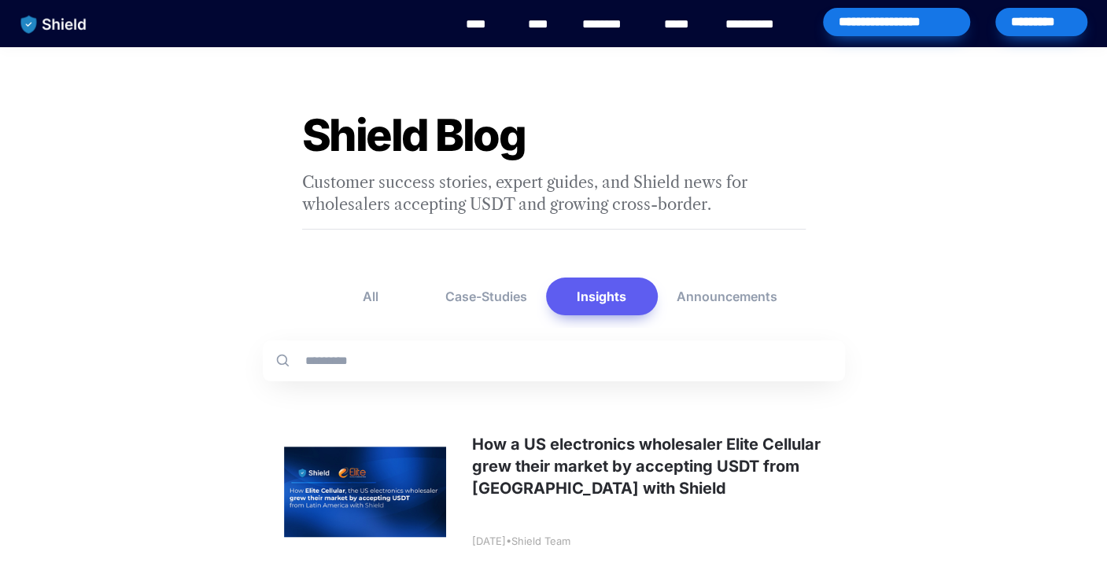
click at [485, 24] on link "****" at bounding box center [483, 24] width 35 height 19
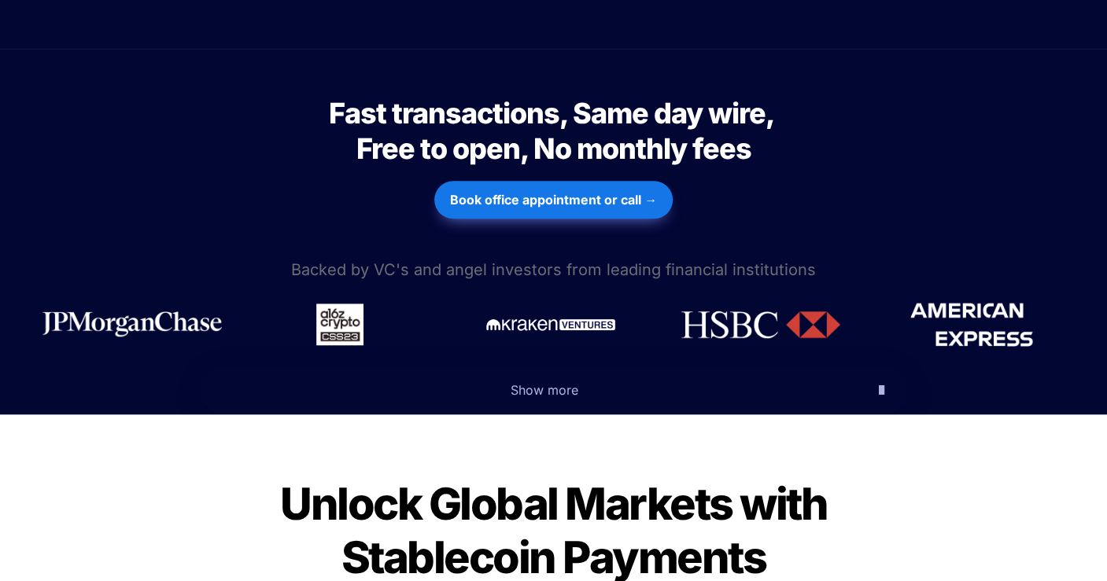
scroll to position [587, 0]
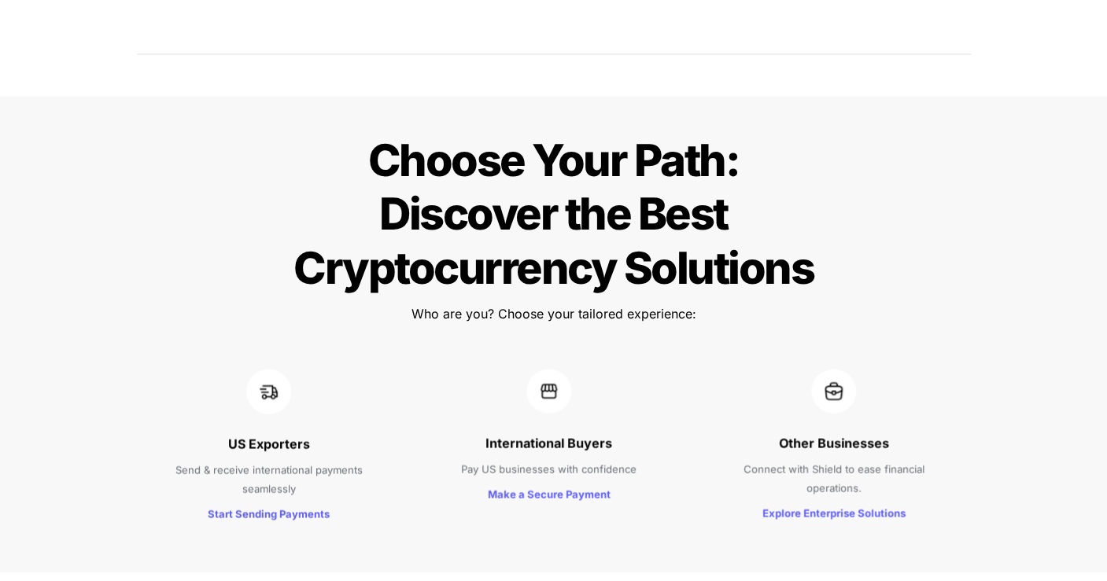
scroll to position [1382, 0]
